Goal: Communication & Community: Share content

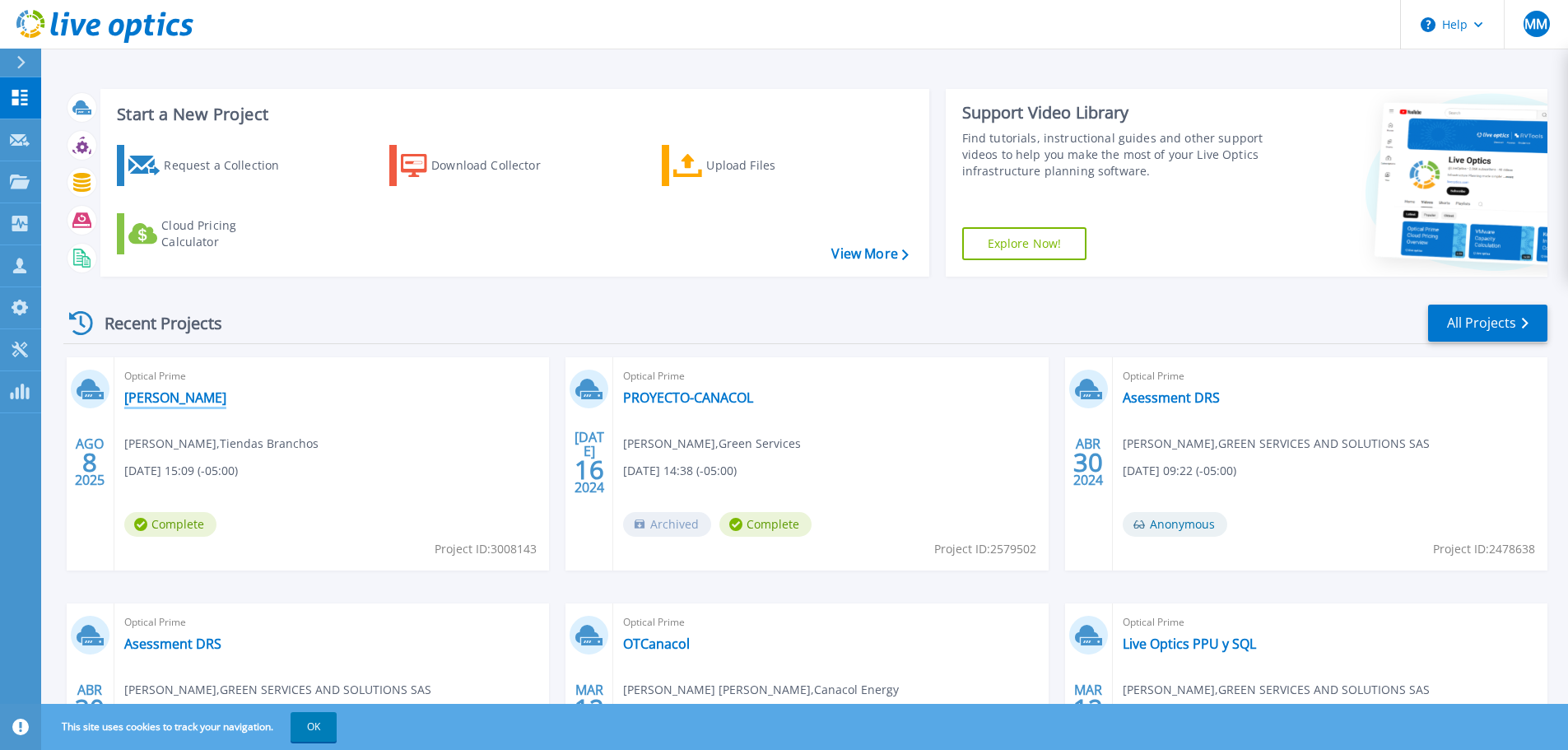
click at [144, 390] on link "[PERSON_NAME]" at bounding box center [175, 398] width 102 height 16
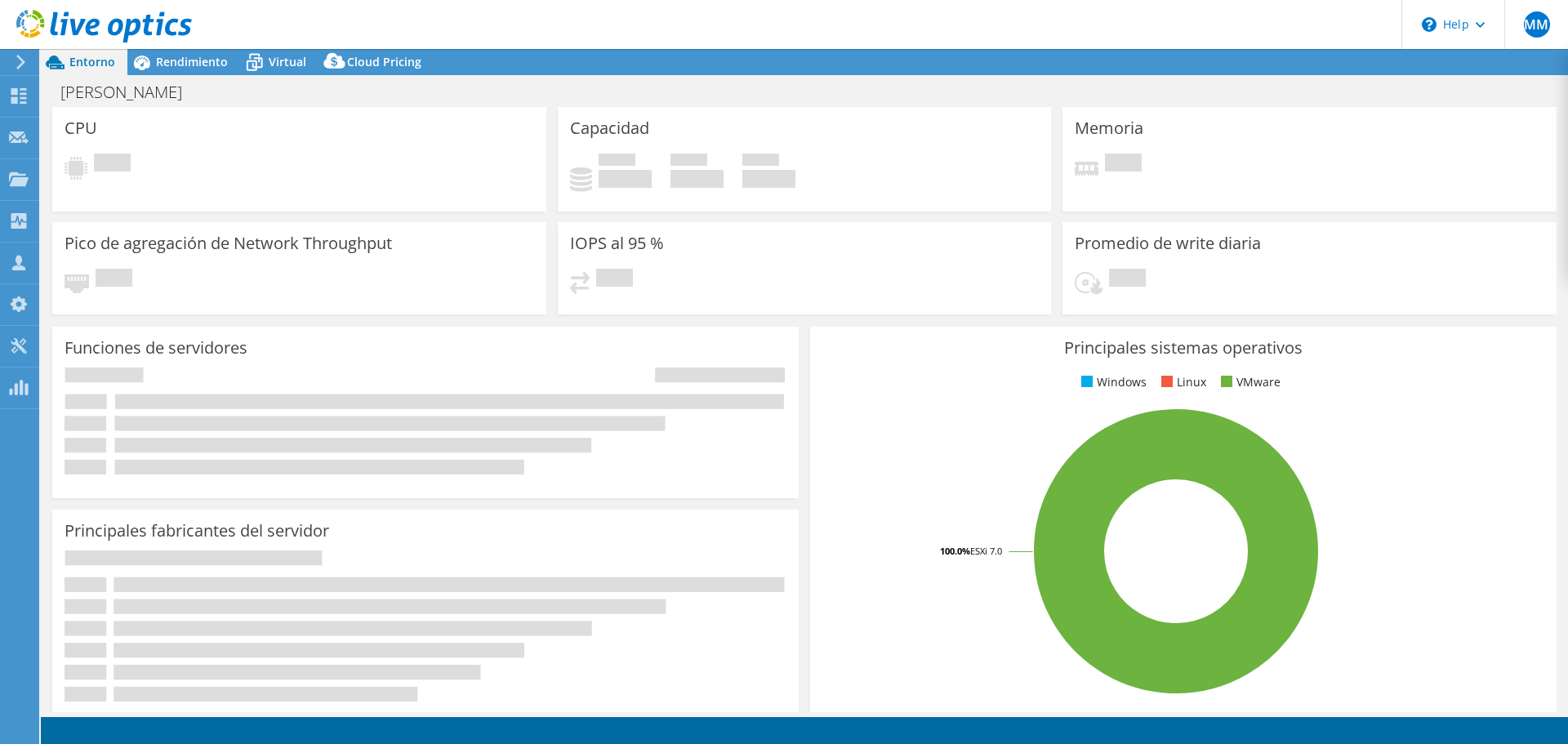
select select "USD"
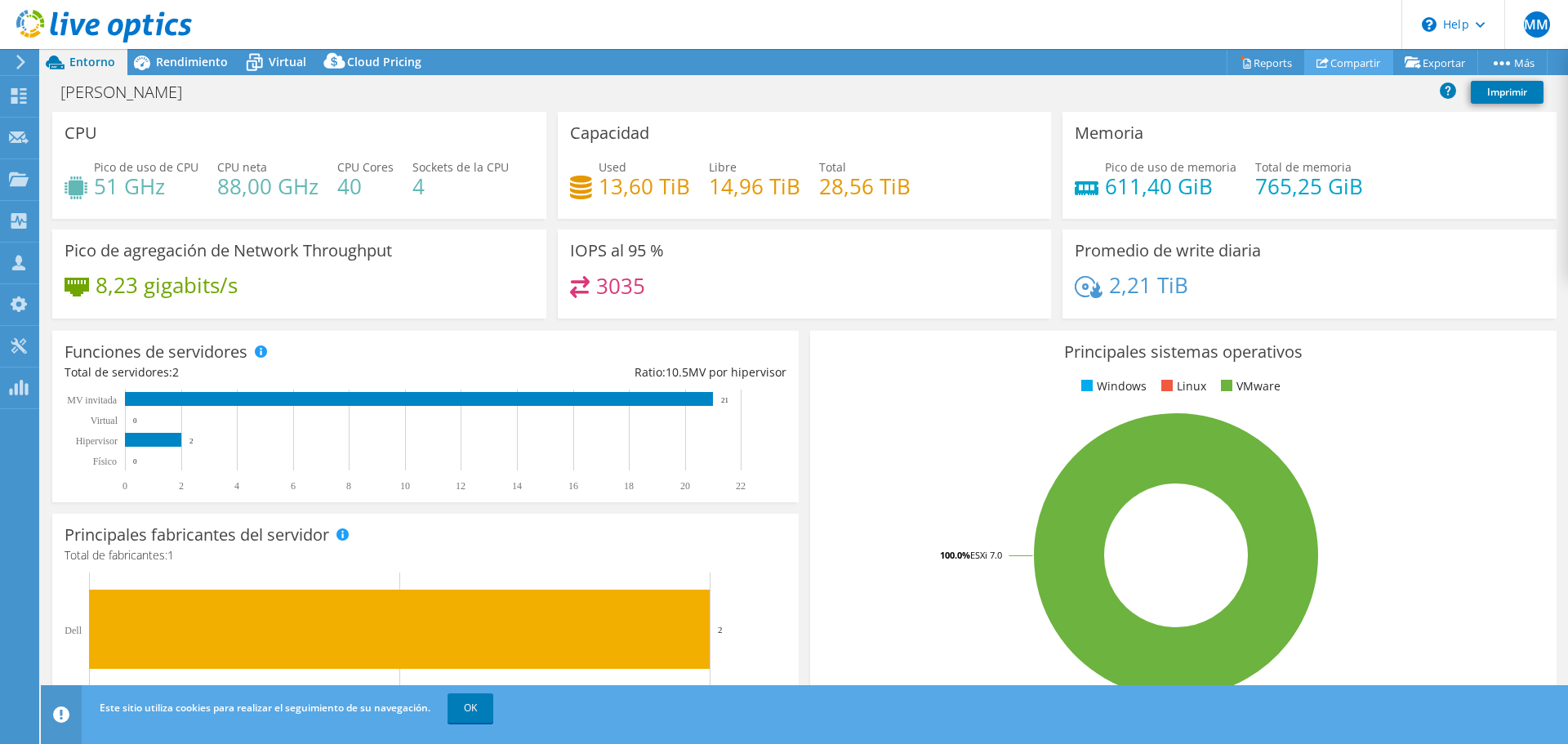
click at [1323, 68] on link "Compartir" at bounding box center [1349, 62] width 89 height 26
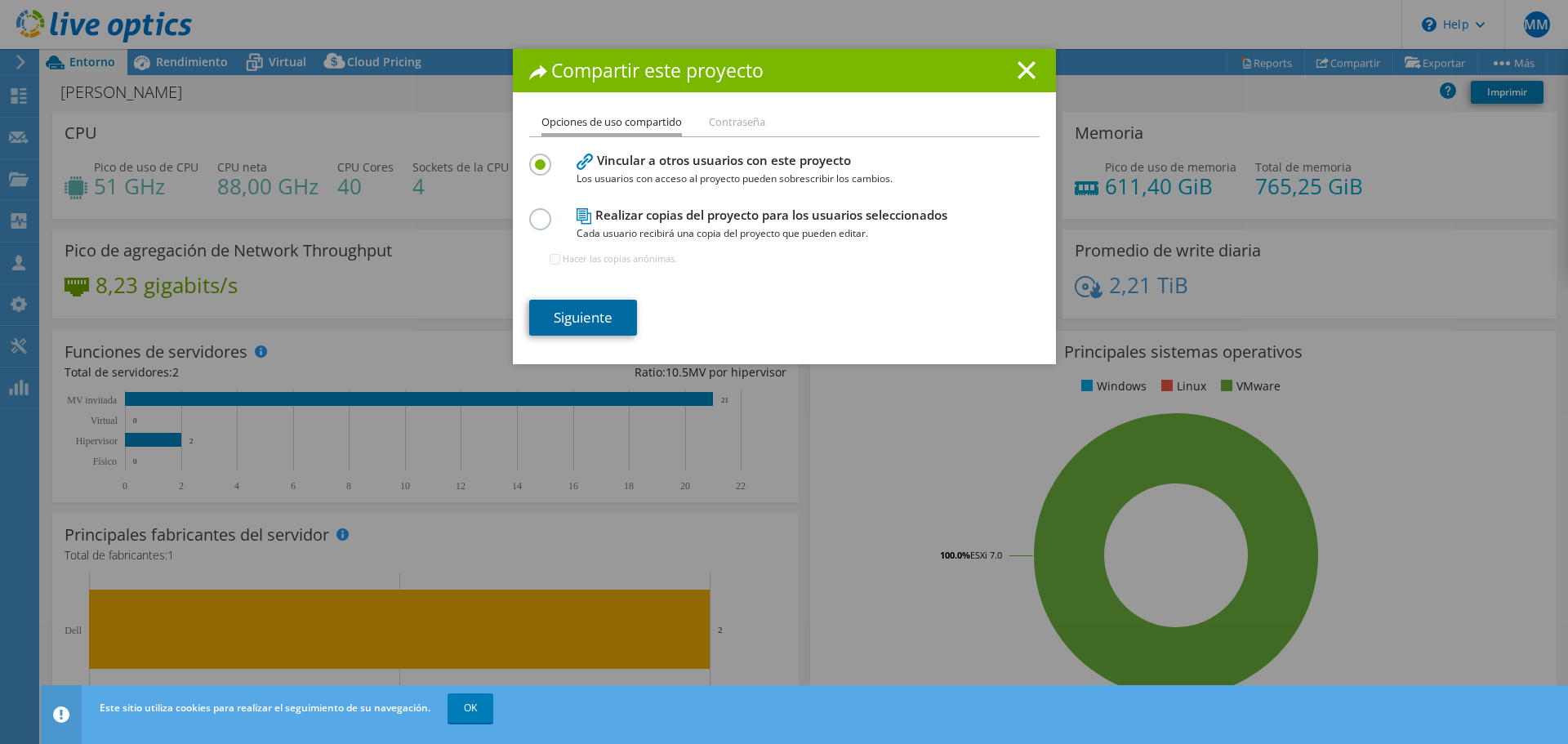
click at [616, 321] on link "Siguiente" at bounding box center [583, 318] width 108 height 36
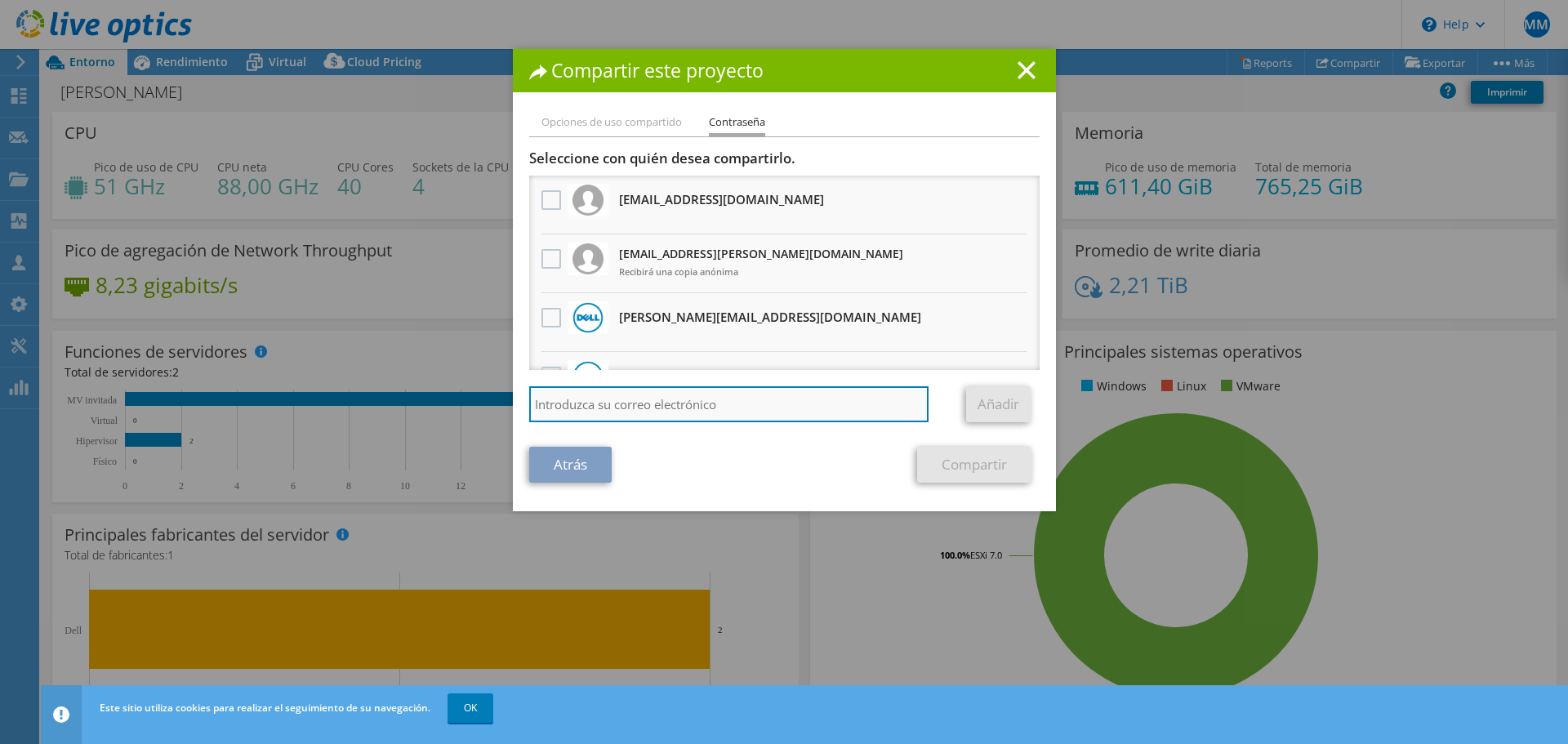
click at [679, 404] on input "search" at bounding box center [729, 404] width 400 height 36
type input "[PERSON_NAME][EMAIL_ADDRESS][PERSON_NAME][DOMAIN_NAME]"
click at [730, 407] on input "[PERSON_NAME][EMAIL_ADDRESS][PERSON_NAME][DOMAIN_NAME]" at bounding box center [729, 404] width 400 height 36
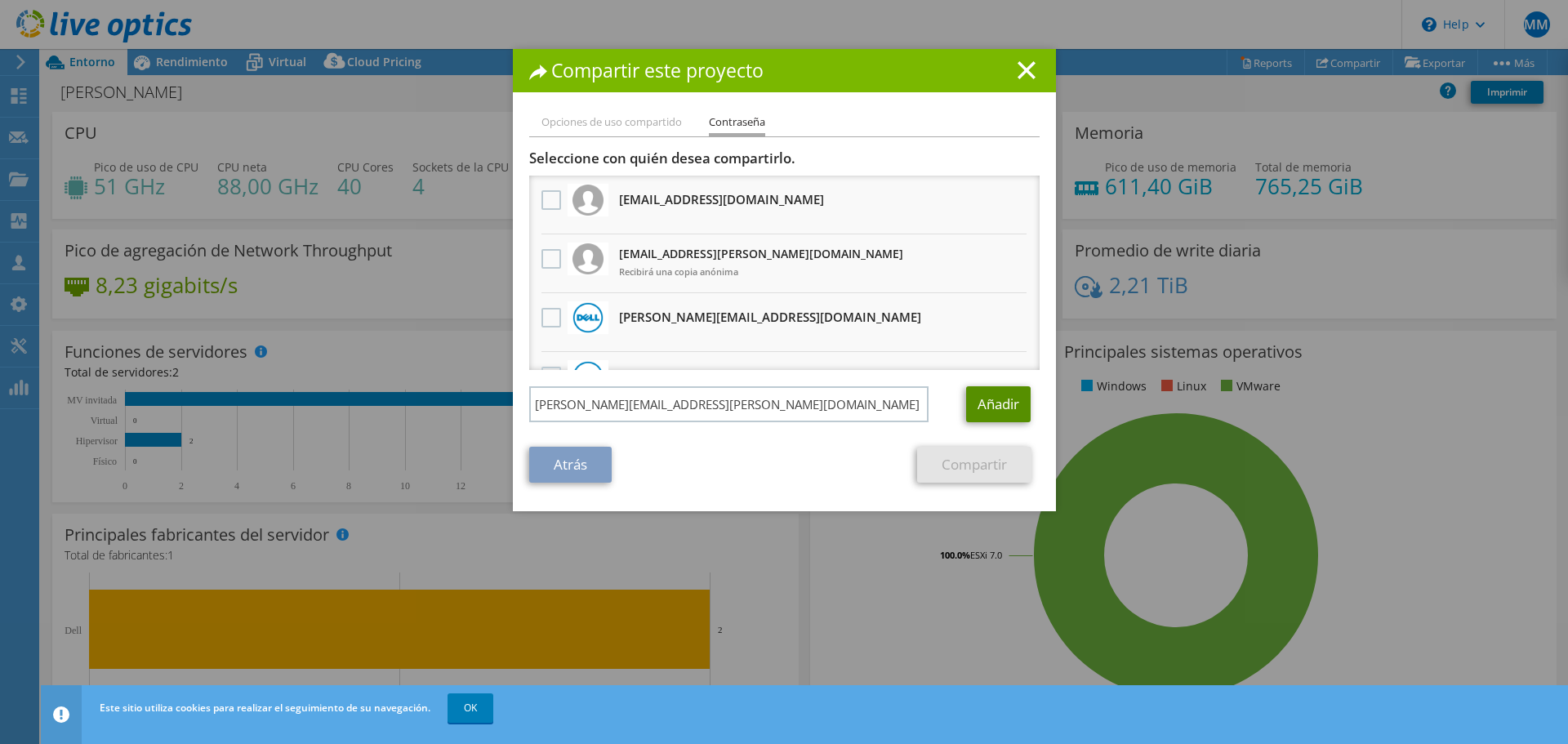
click at [990, 405] on link "Añadir" at bounding box center [998, 404] width 65 height 36
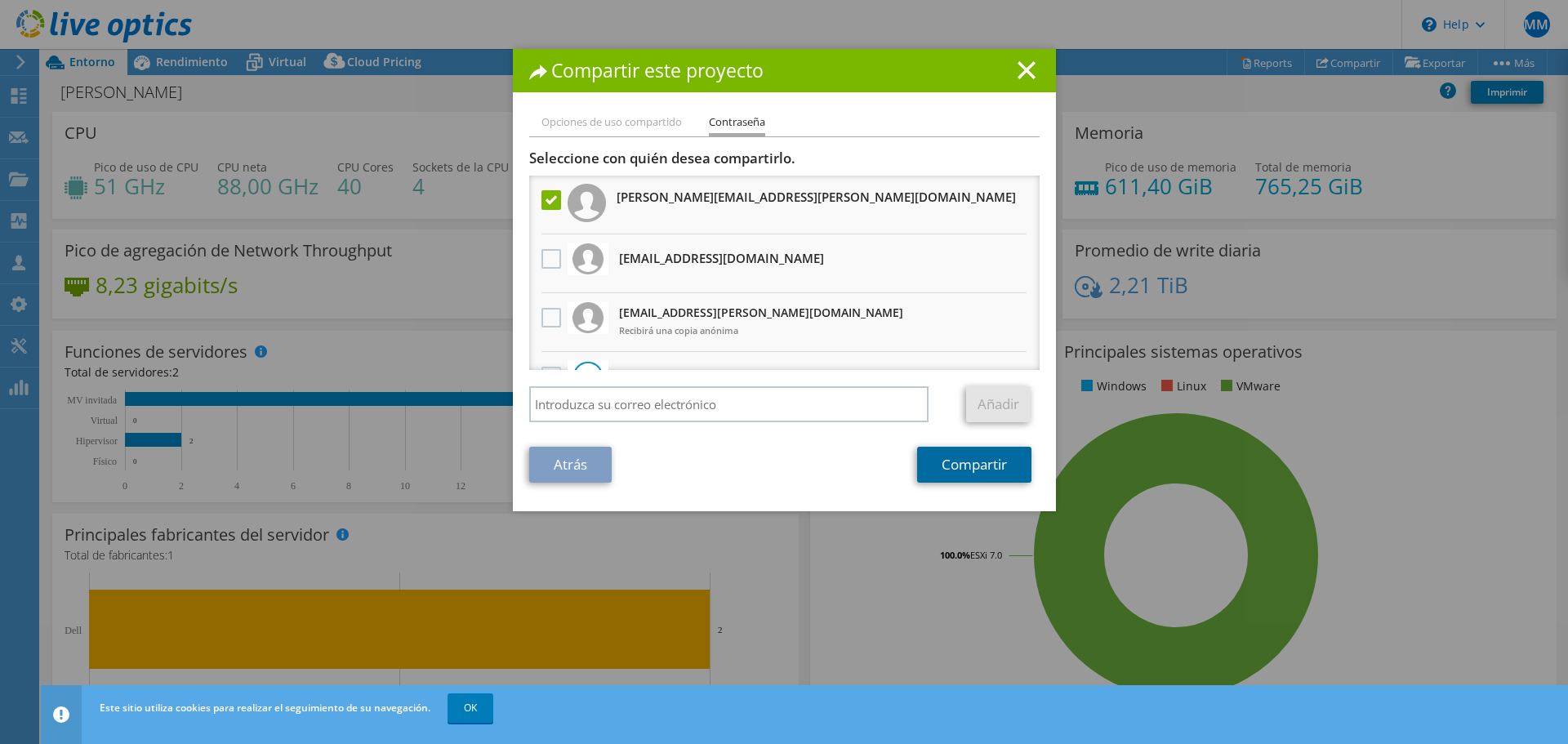
click at [991, 472] on link "Compartir" at bounding box center [973, 464] width 114 height 36
